Goal: Information Seeking & Learning: Learn about a topic

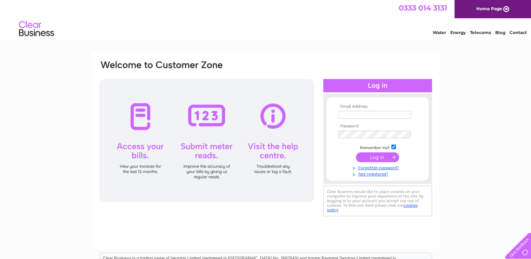
type input "[PERSON_NAME][EMAIL_ADDRESS][DOMAIN_NAME]"
click at [381, 157] on input "submit" at bounding box center [377, 157] width 43 height 10
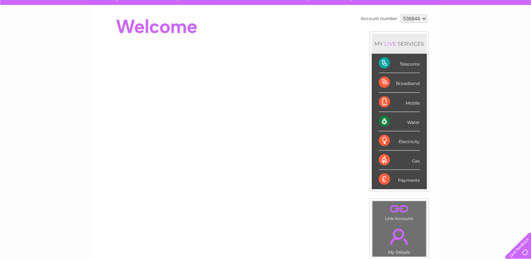
scroll to position [19, 0]
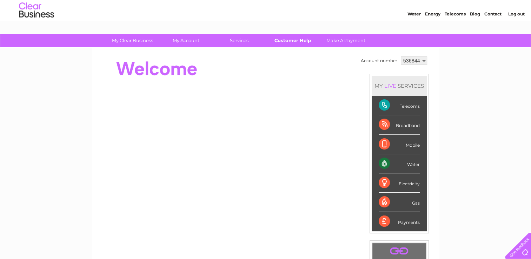
click at [282, 40] on link "Customer Help" at bounding box center [293, 40] width 58 height 13
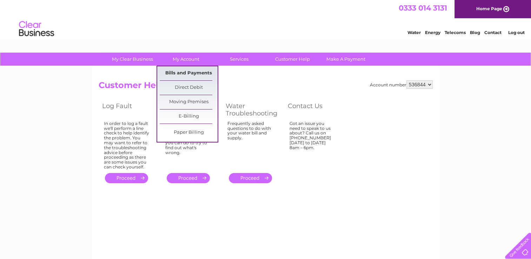
click at [181, 71] on link "Bills and Payments" at bounding box center [189, 73] width 58 height 14
